Goal: Task Accomplishment & Management: Use online tool/utility

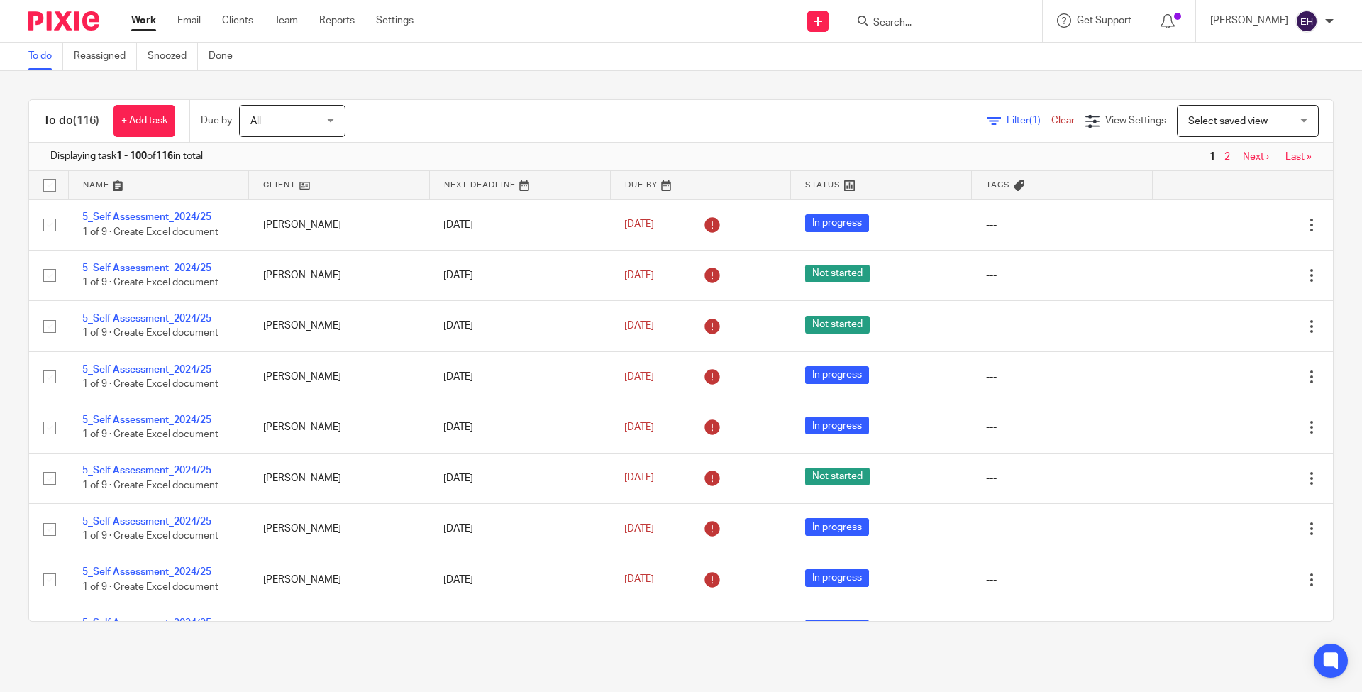
click at [892, 13] on form at bounding box center [947, 21] width 151 height 18
click at [914, 26] on input "Search" at bounding box center [936, 23] width 128 height 13
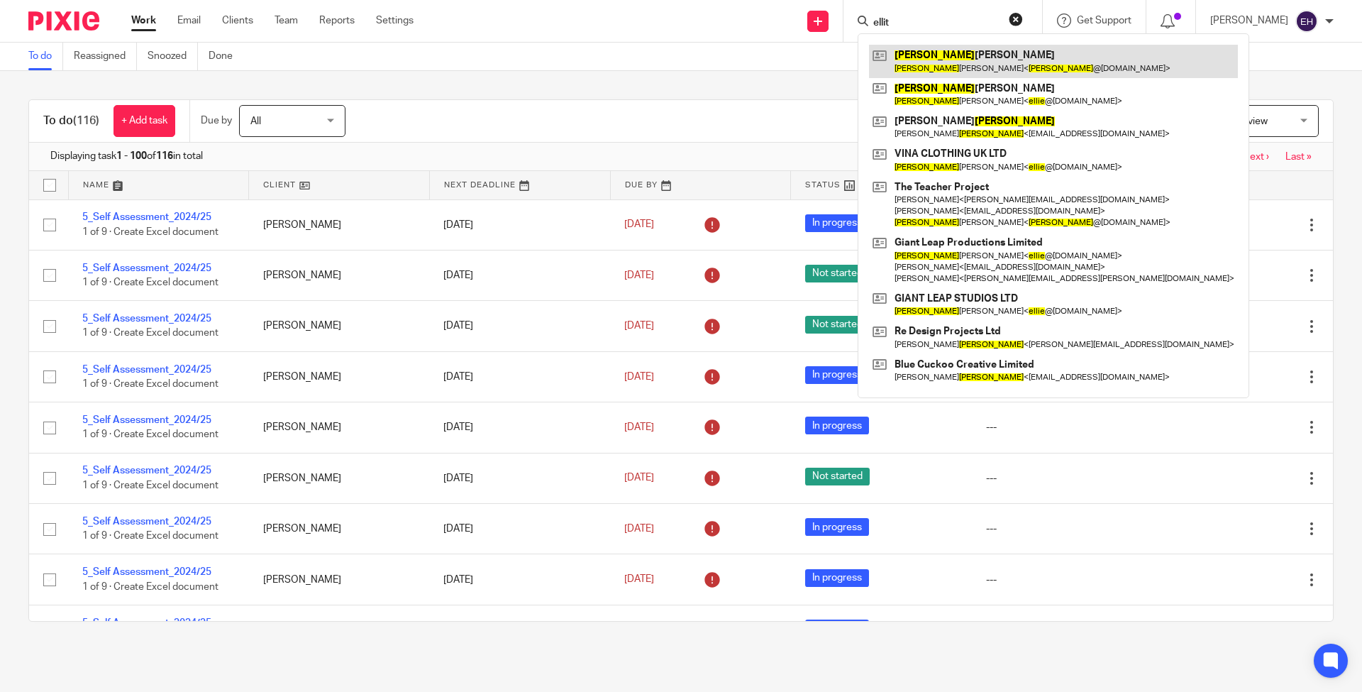
type input "ellit"
click at [932, 60] on link at bounding box center [1053, 61] width 369 height 33
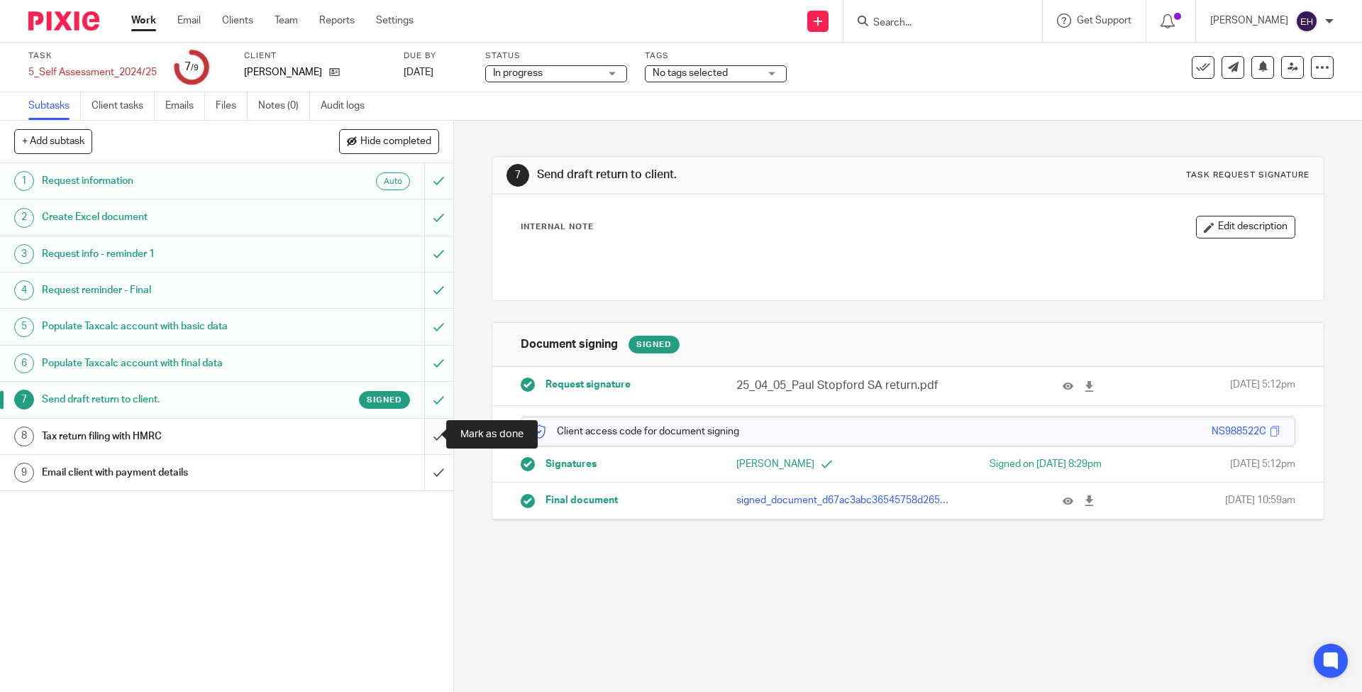
click at [423, 429] on input "submit" at bounding box center [226, 436] width 453 height 35
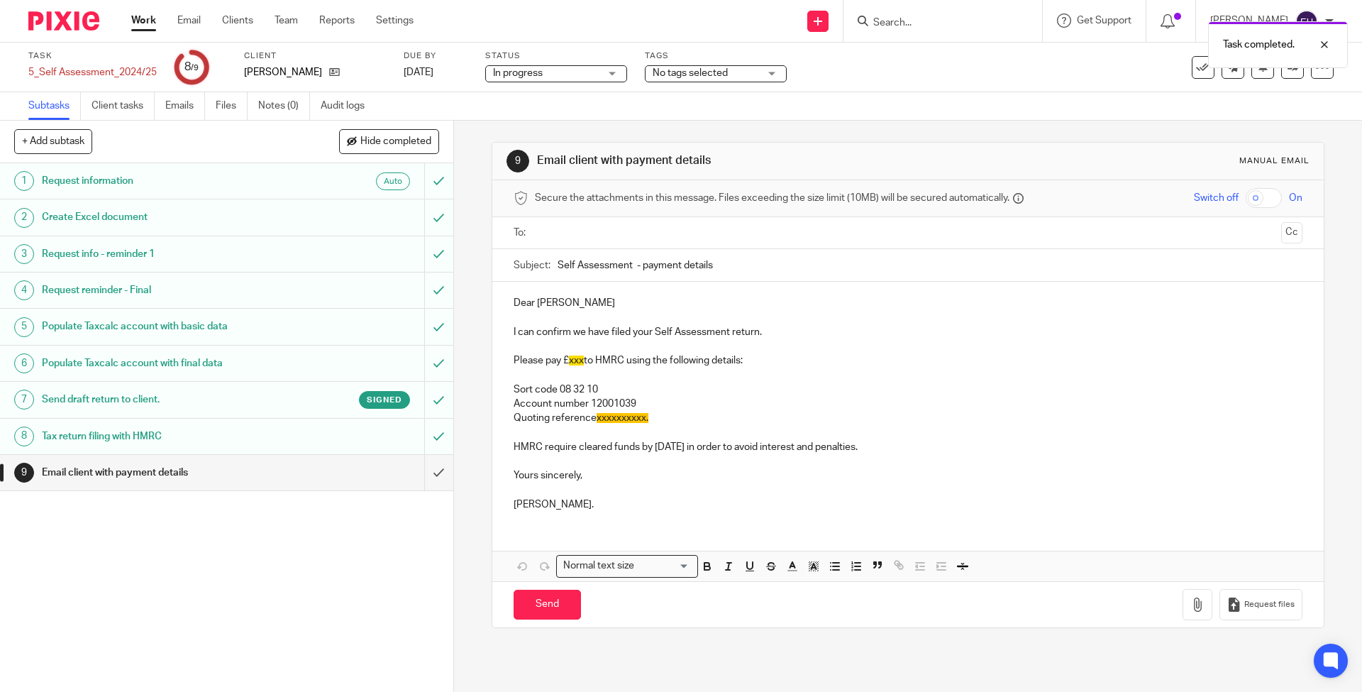
click at [566, 221] on ul at bounding box center [908, 232] width 744 height 23
click at [573, 233] on input "text" at bounding box center [907, 233] width 735 height 16
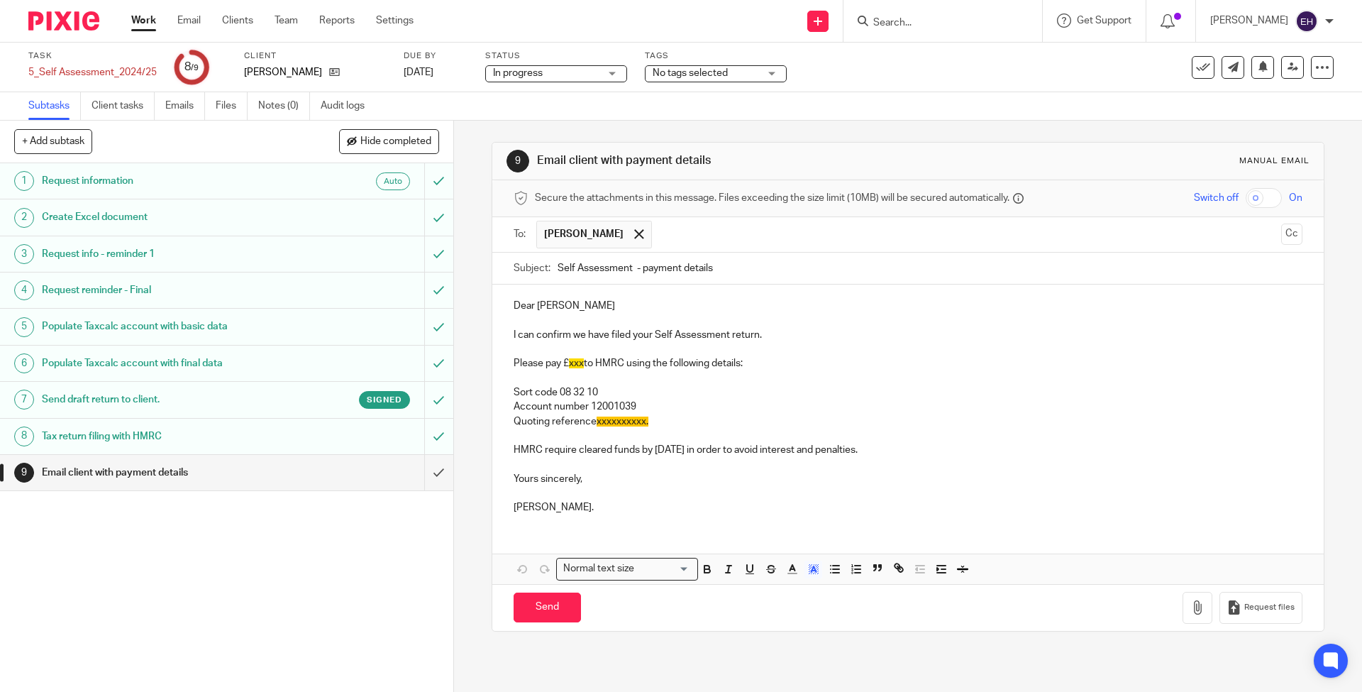
drag, startPoint x: 631, startPoint y: 420, endPoint x: 595, endPoint y: 421, distance: 36.2
click at [595, 421] on p "Quoting reference xxxxxxxxxx." at bounding box center [908, 421] width 788 height 14
click at [667, 480] on p "Yours sincerely," at bounding box center [908, 479] width 788 height 14
click at [710, 424] on p "Quoting reference 2470178663 ." at bounding box center [908, 421] width 788 height 14
click at [581, 360] on p "Please pay £ xxx to HMRC using the following details:" at bounding box center [908, 363] width 788 height 14
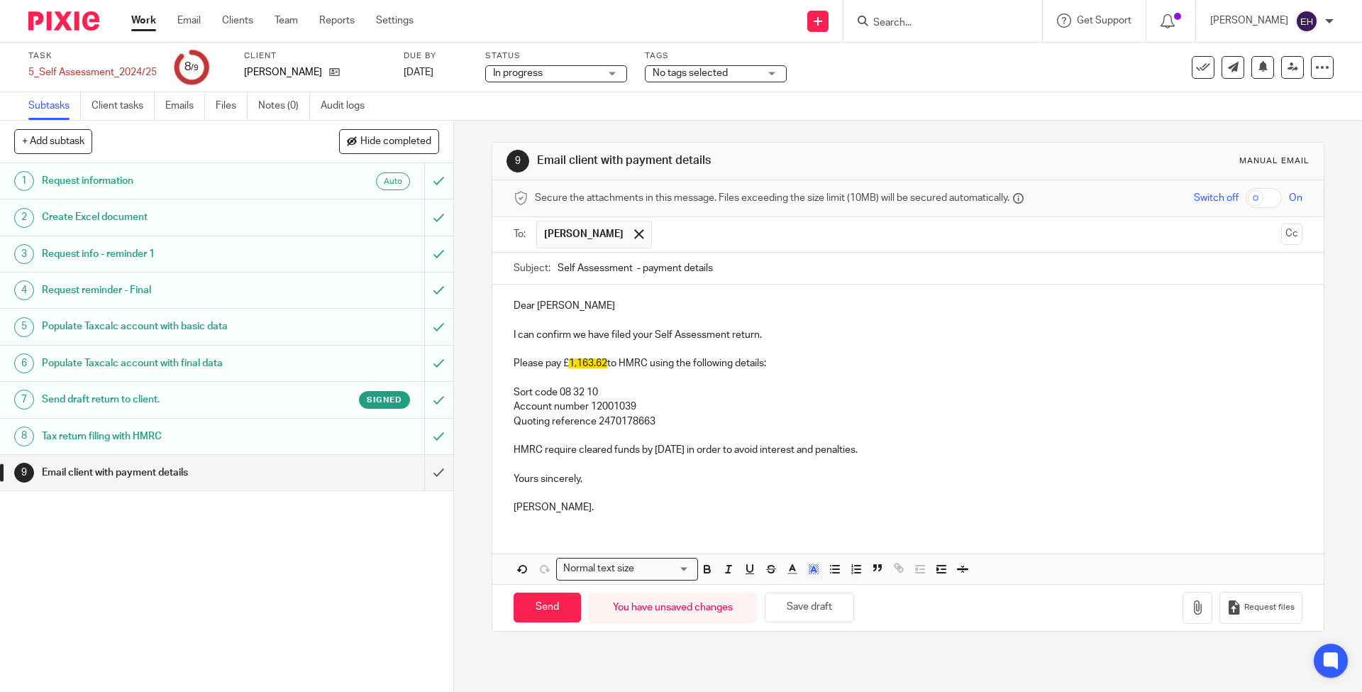
click at [669, 493] on p "Ellen." at bounding box center [908, 500] width 788 height 29
click at [558, 598] on input "Send" at bounding box center [547, 607] width 67 height 31
type input "Sent"
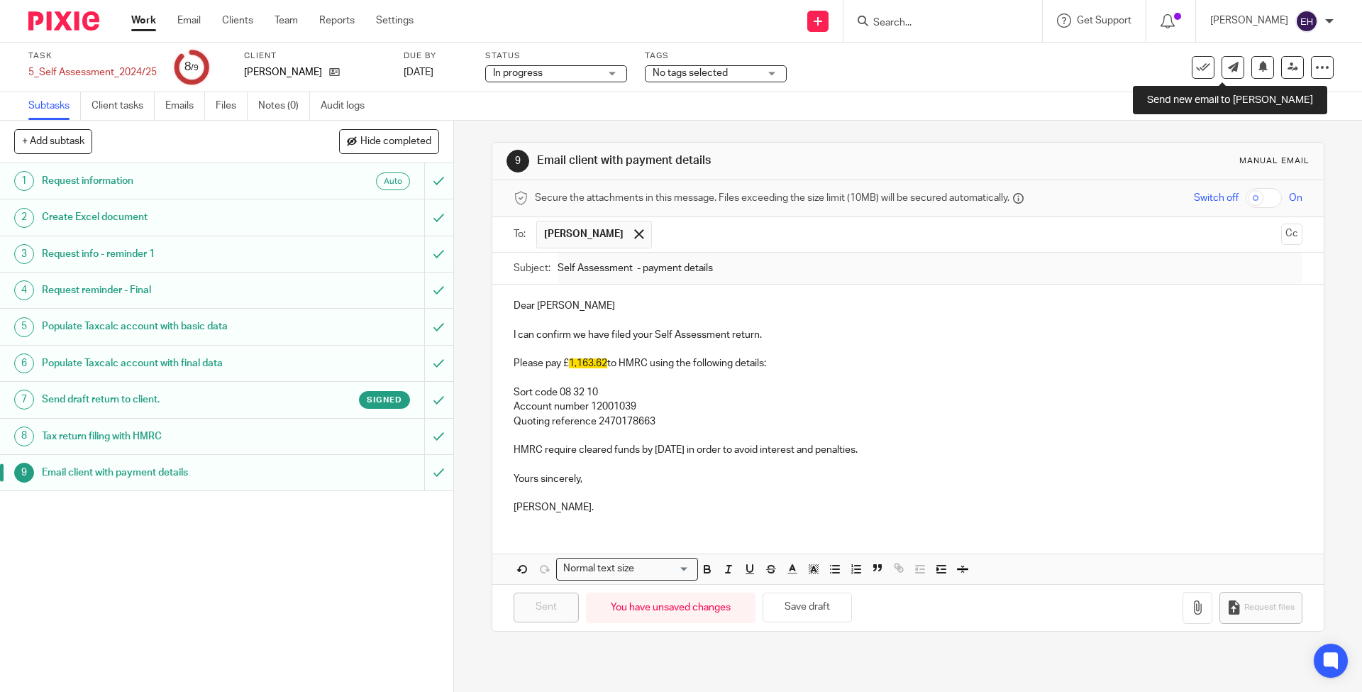
click at [1206, 71] on div "See template in use Advanced task editor Copy task Change schedule Delete" at bounding box center [1263, 67] width 142 height 23
click at [1196, 72] on icon at bounding box center [1203, 67] width 14 height 14
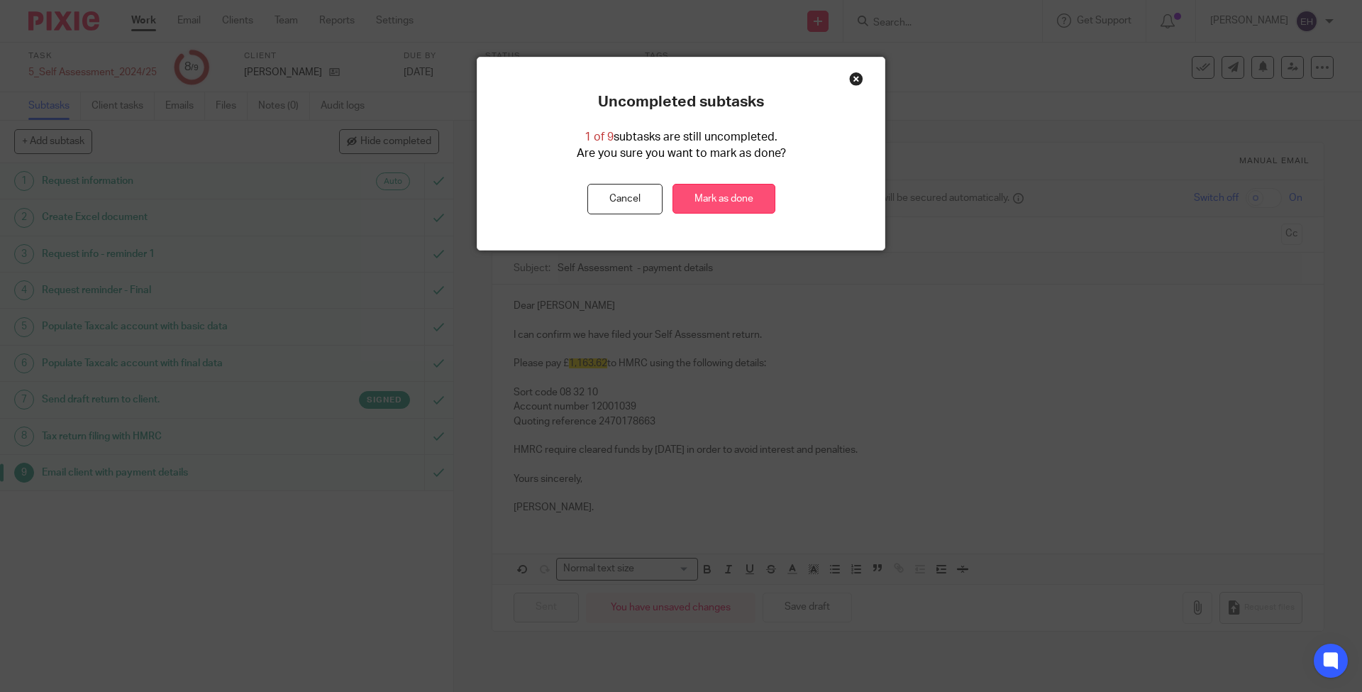
click at [753, 194] on link "Mark as done" at bounding box center [724, 199] width 103 height 31
